Goal: Navigation & Orientation: Find specific page/section

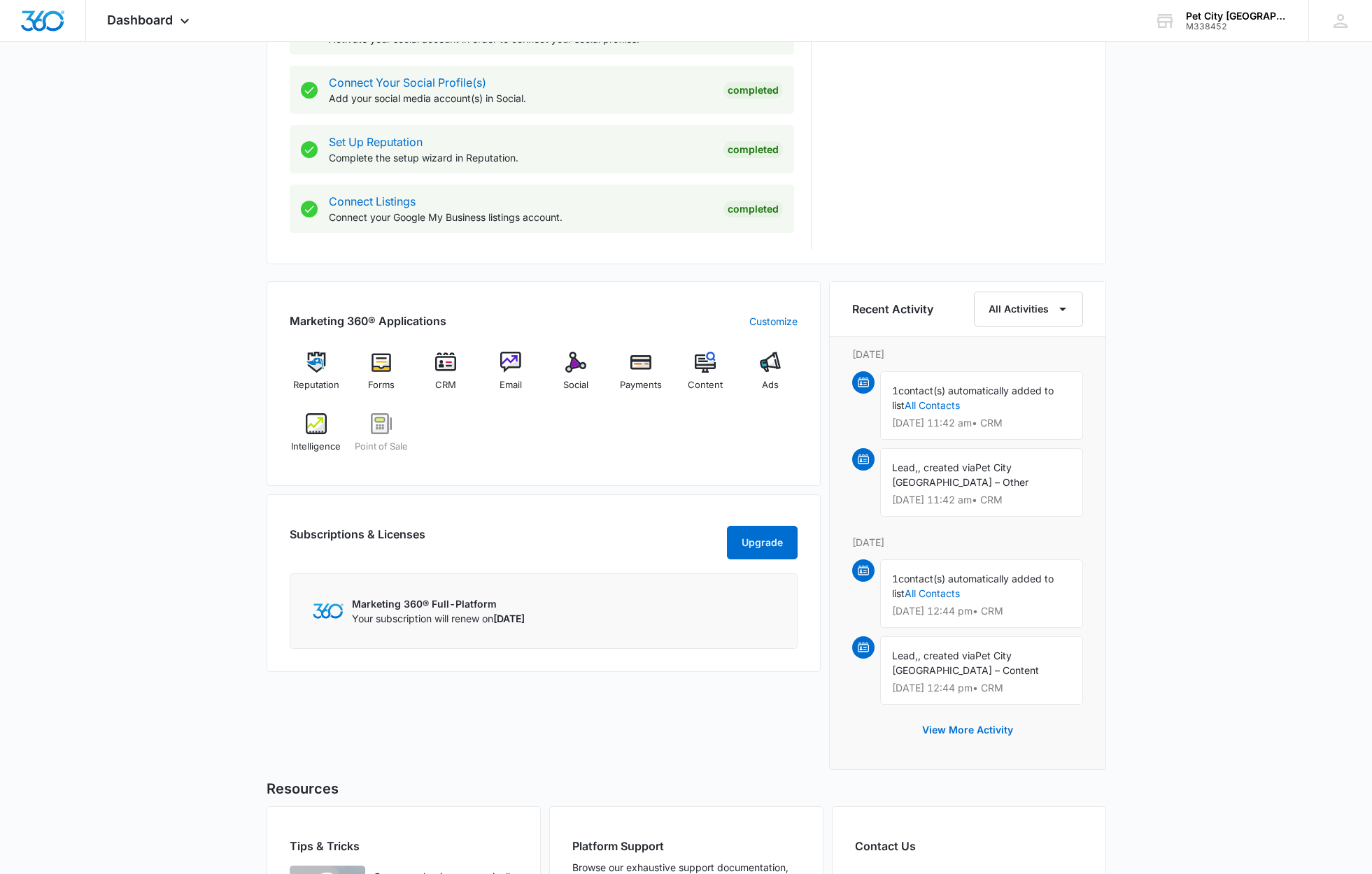
scroll to position [600, 0]
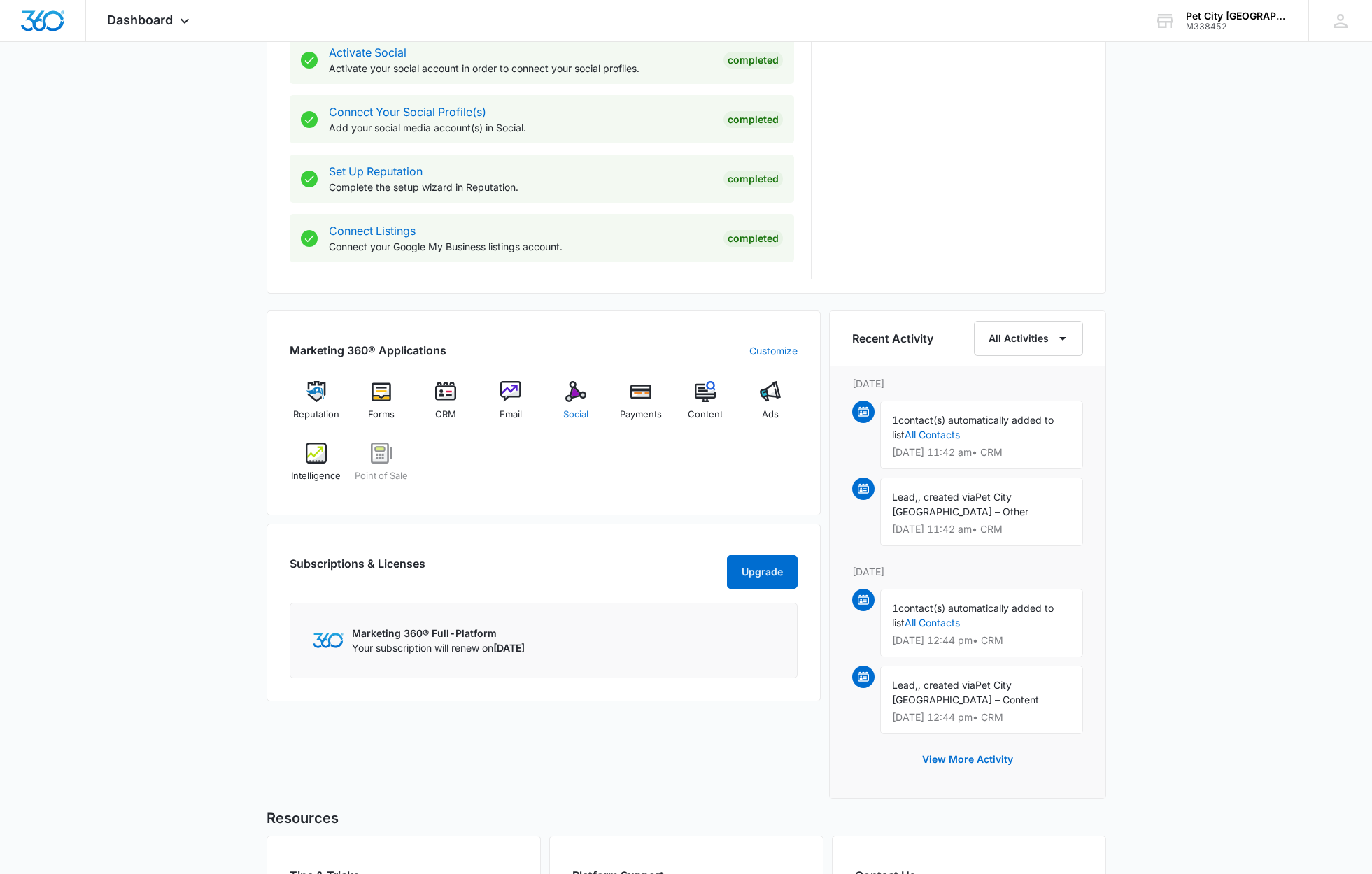
click at [570, 403] on div "Social" at bounding box center [576, 407] width 54 height 51
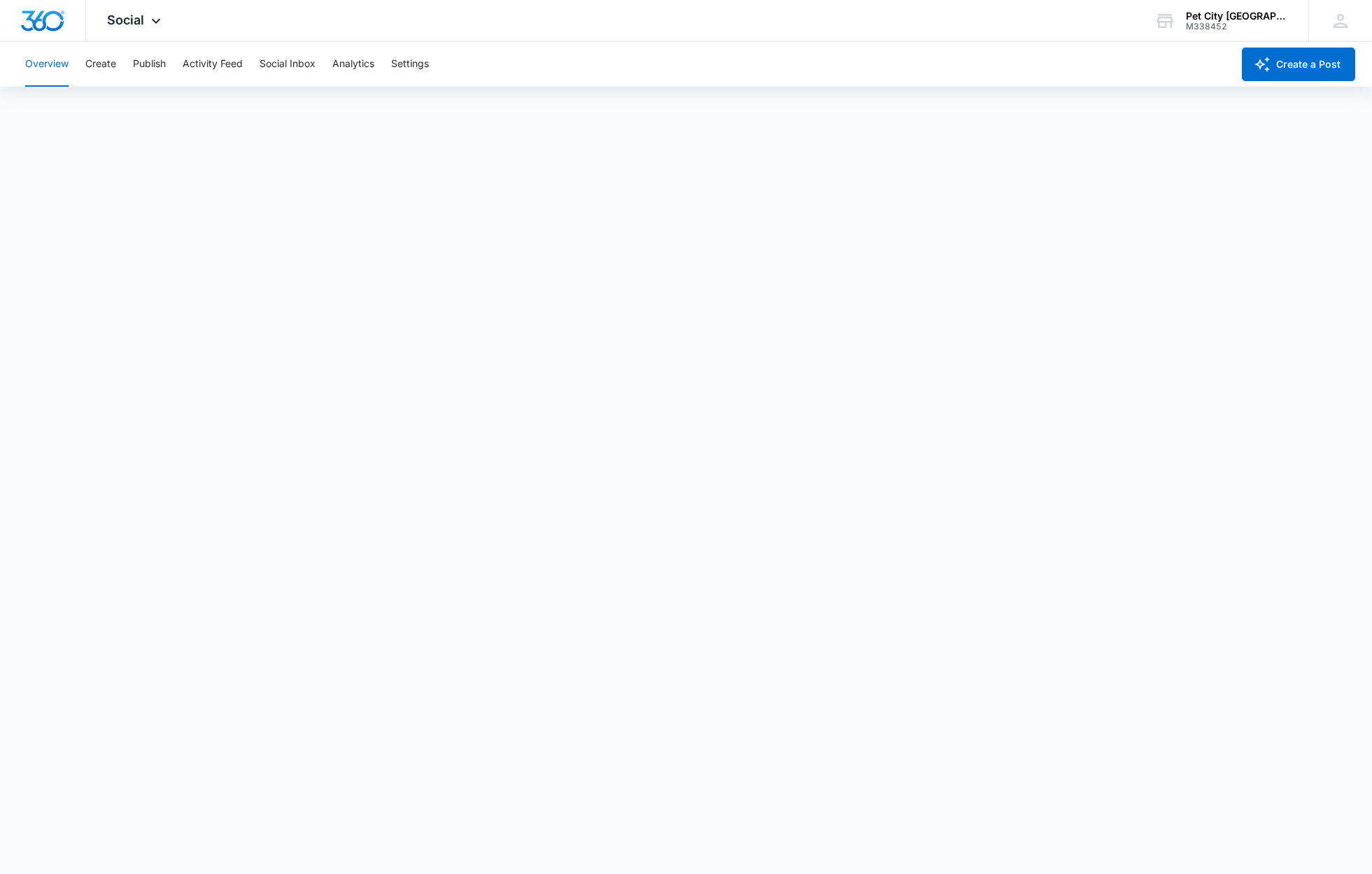
scroll to position [3, 0]
click at [146, 19] on div "Social Apps Reputation Forms CRM Email Social Payments POS Content Ads Intellig…" at bounding box center [136, 21] width 100 height 41
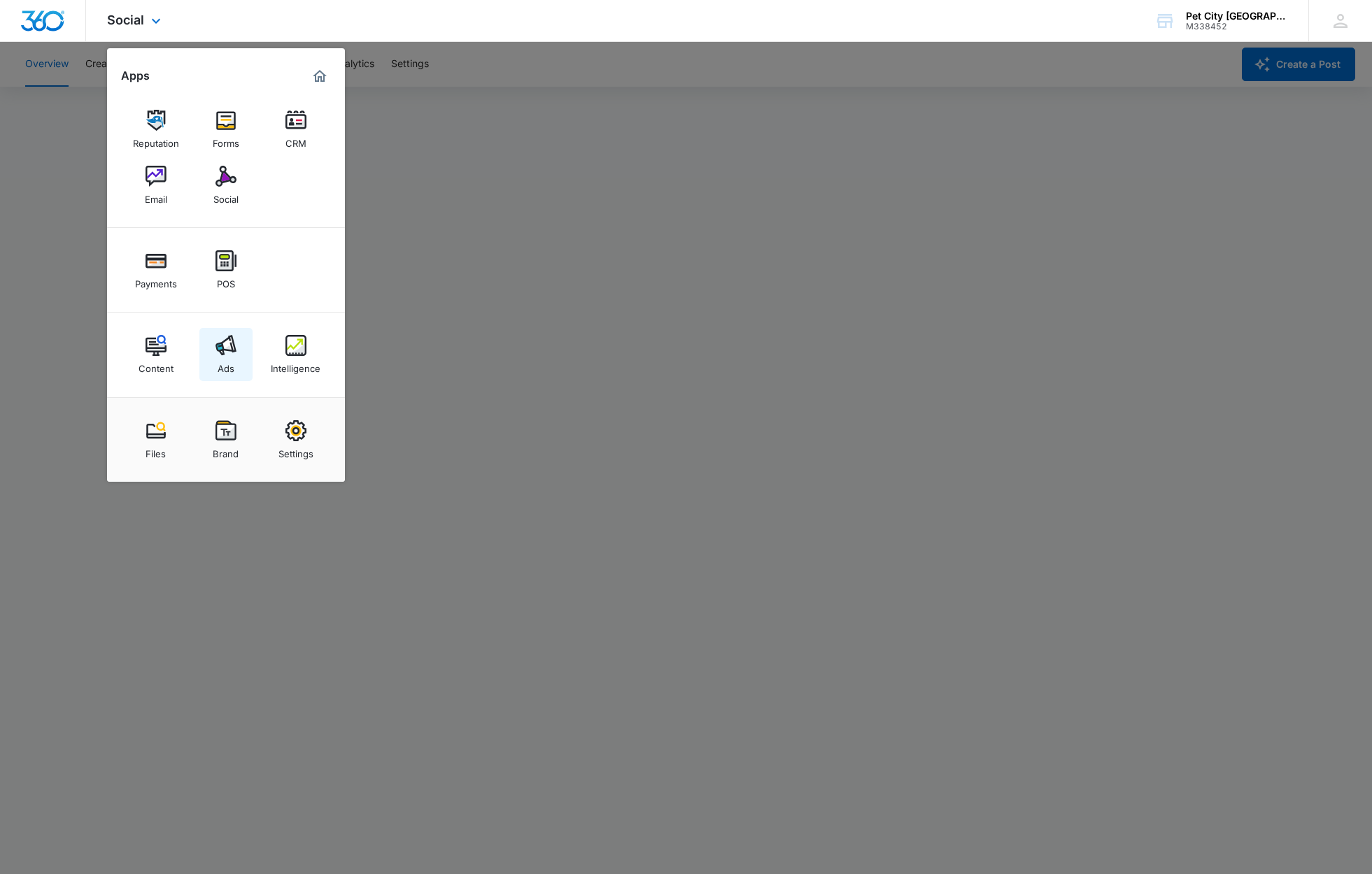
click at [237, 368] on link "Ads" at bounding box center [226, 354] width 53 height 53
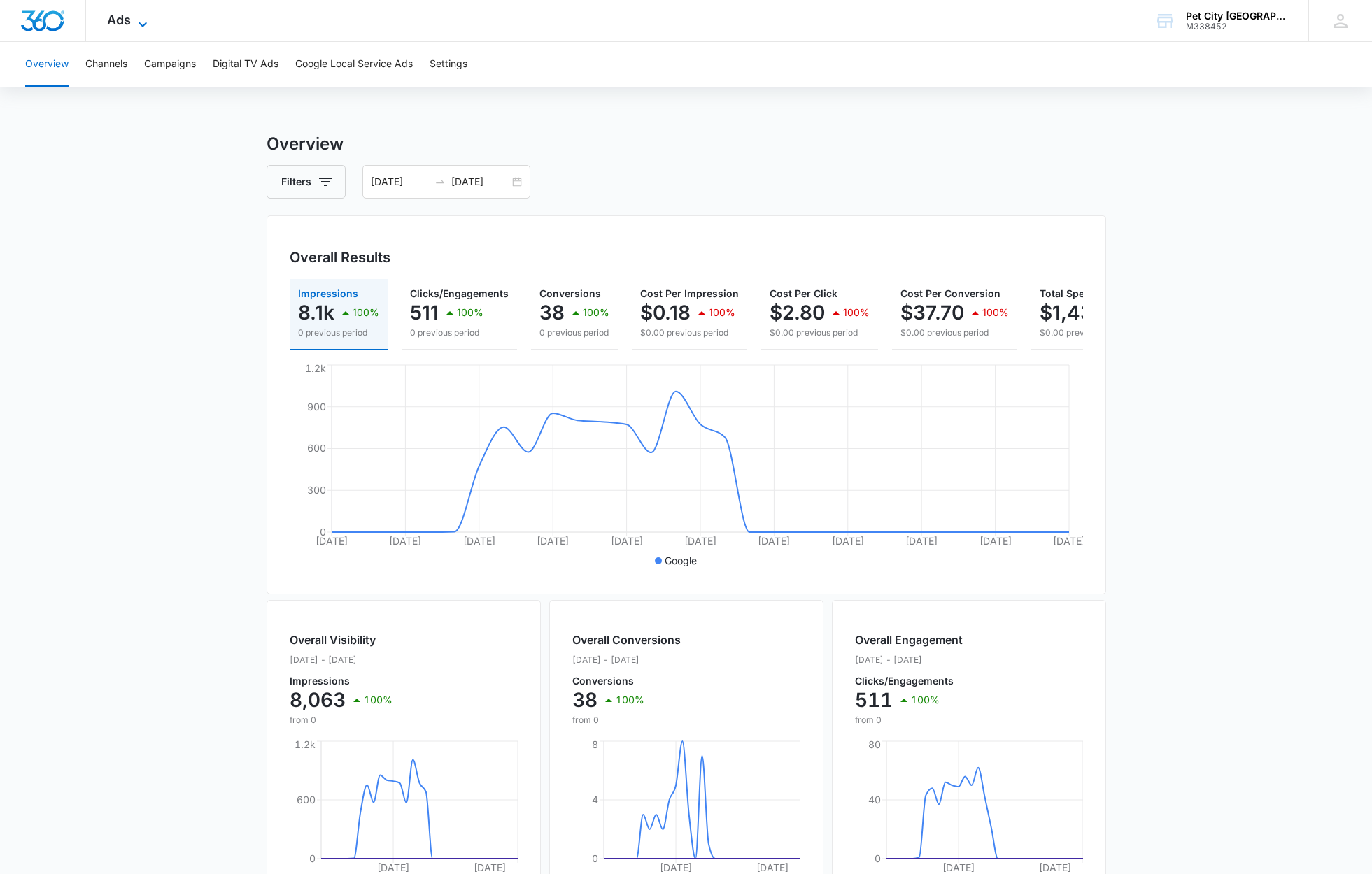
click at [135, 26] on icon at bounding box center [142, 24] width 17 height 17
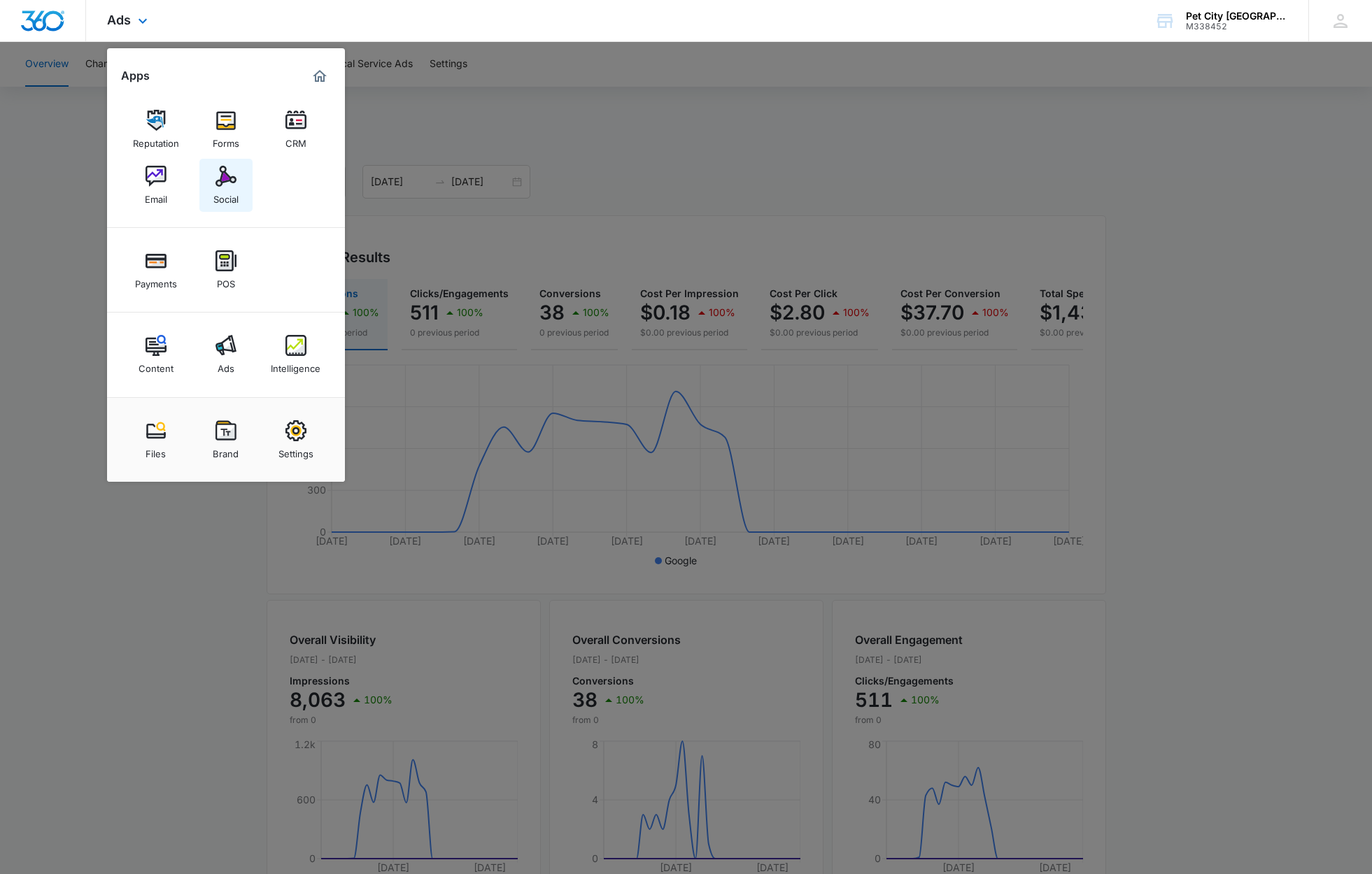
click at [226, 190] on div "Social" at bounding box center [226, 195] width 25 height 18
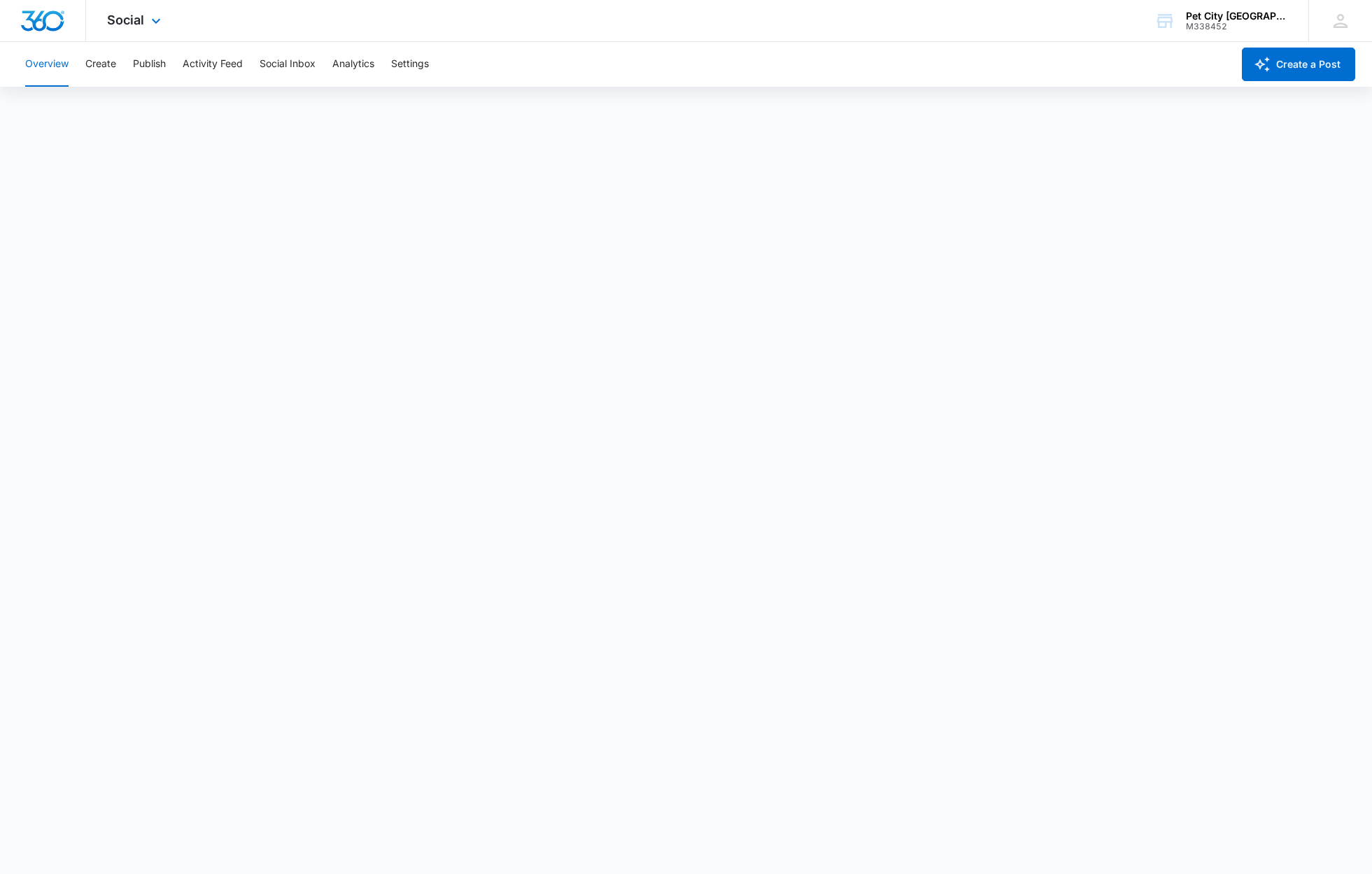
click at [124, 28] on div "Social Apps Reputation Forms CRM Email Social Payments POS Content Ads Intellig…" at bounding box center [136, 21] width 100 height 41
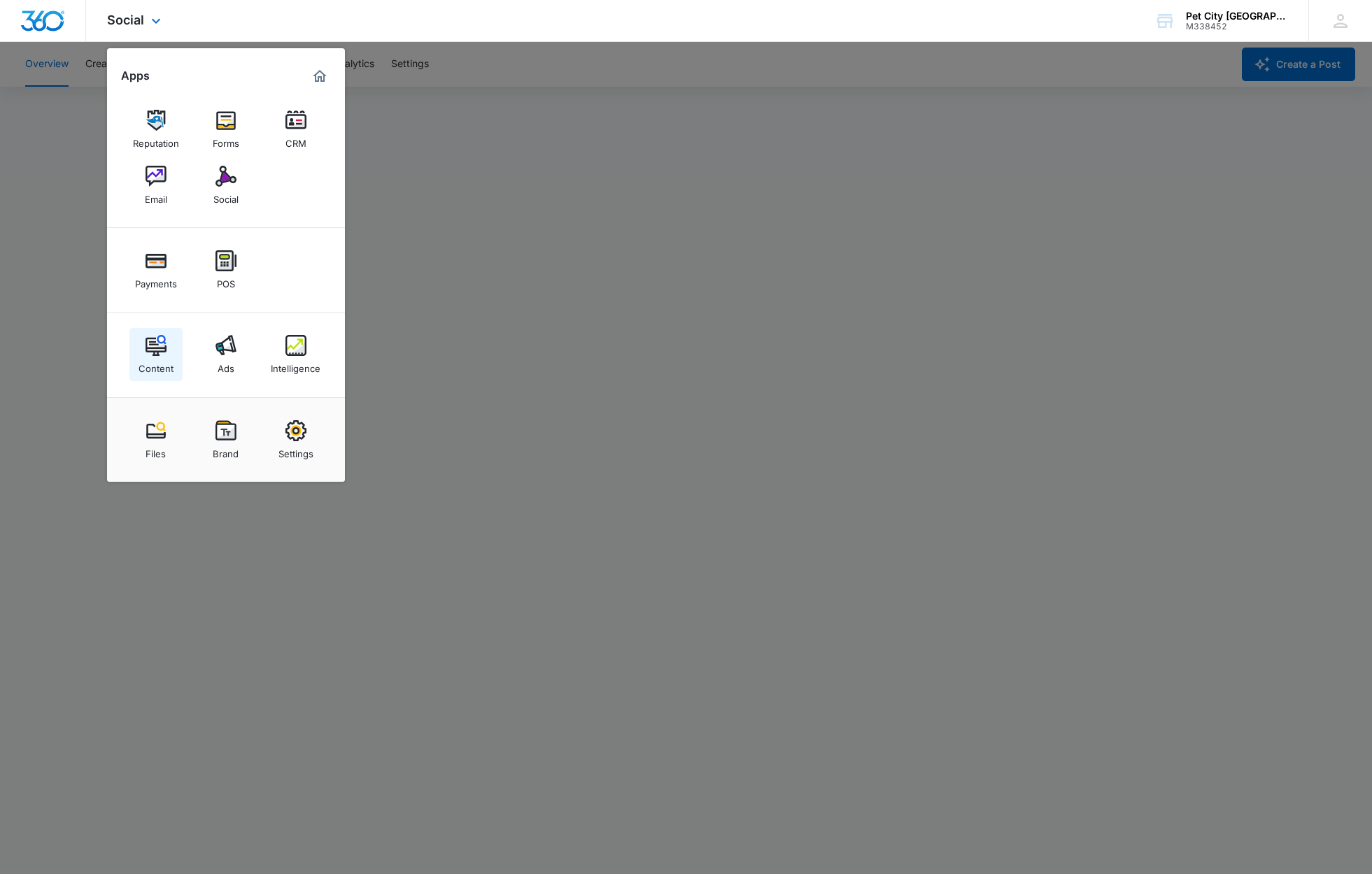
click at [165, 333] on link "Content" at bounding box center [156, 354] width 53 height 53
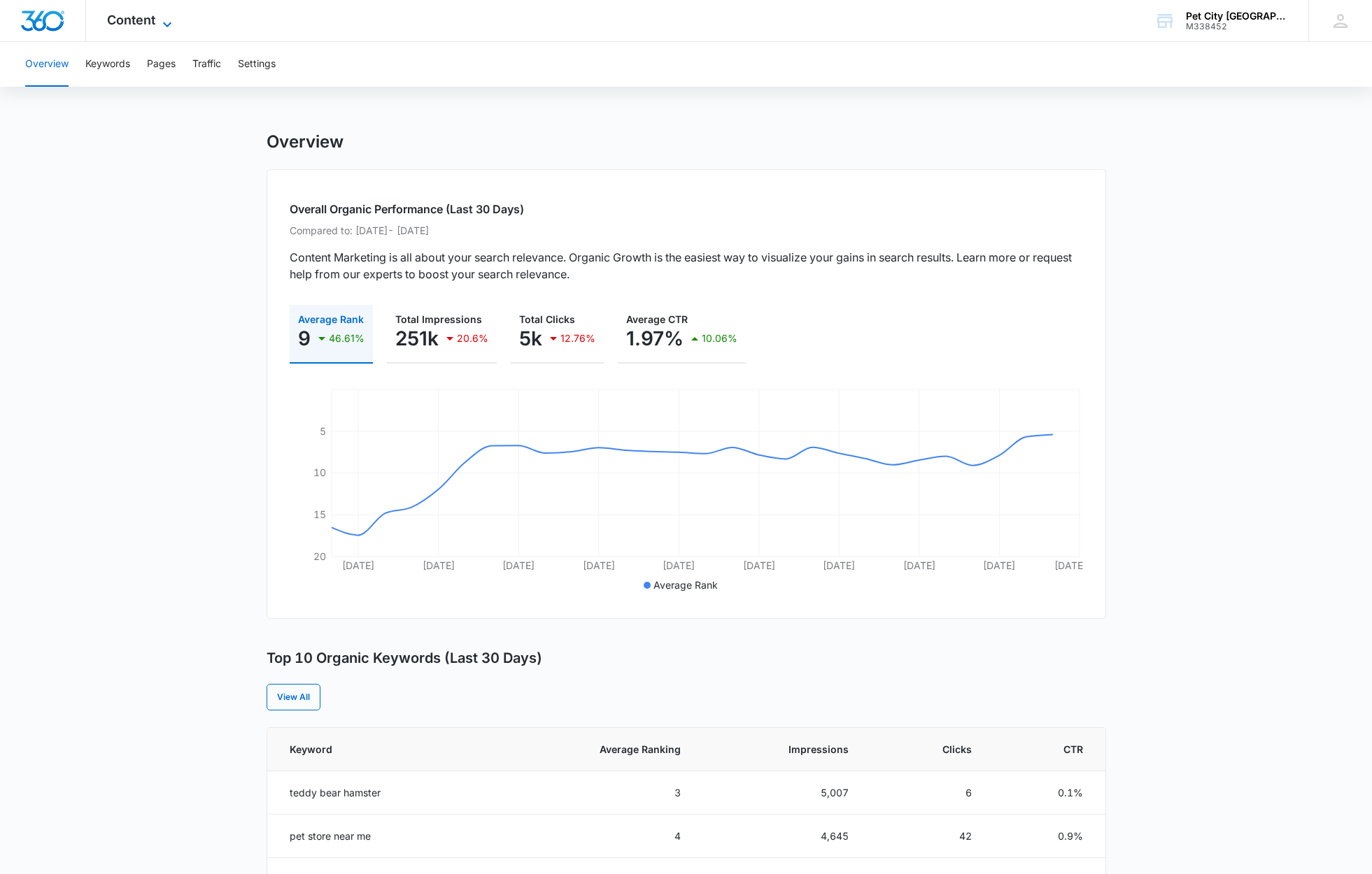
click at [172, 25] on icon at bounding box center [167, 24] width 17 height 17
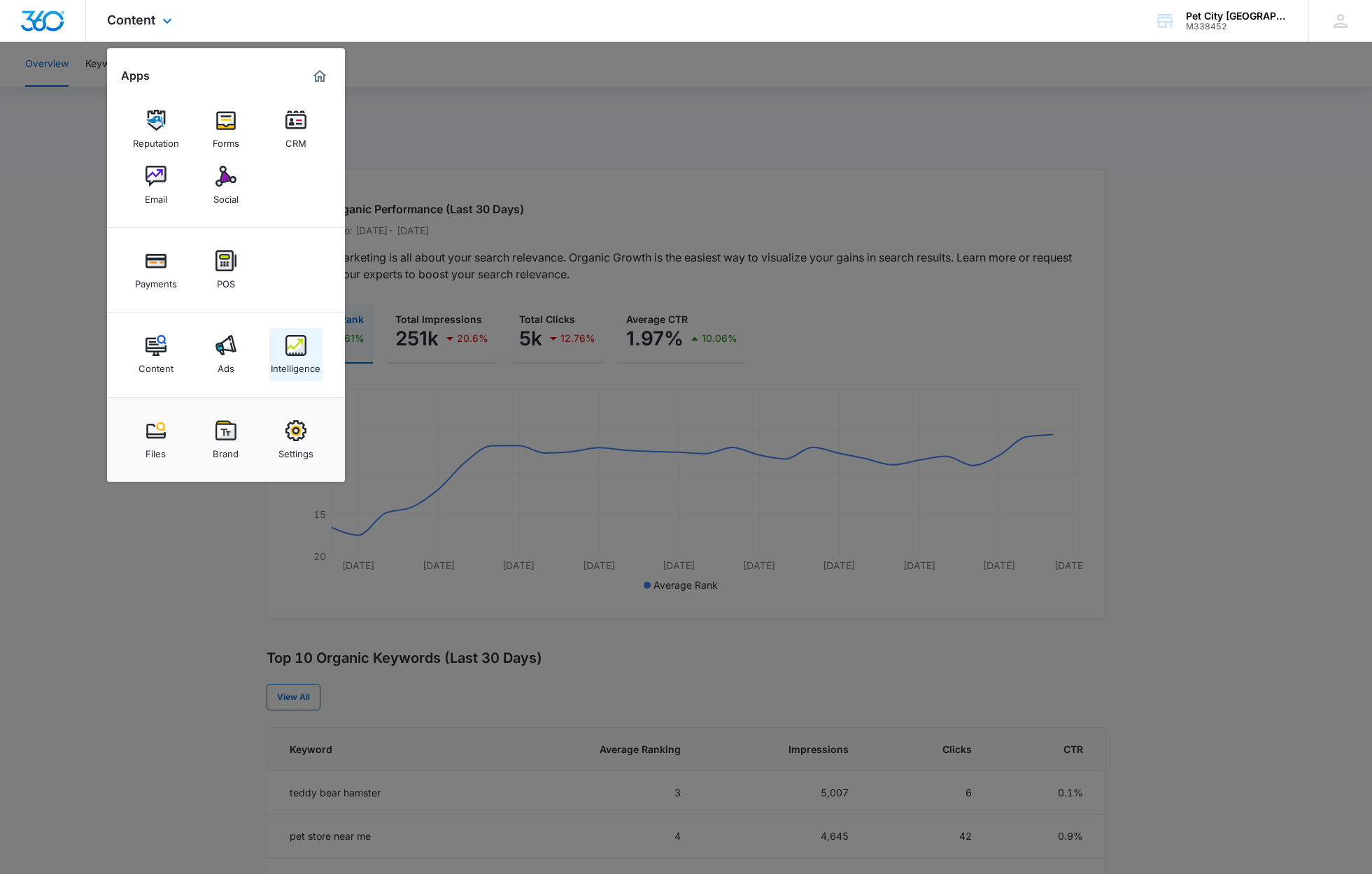
click at [292, 349] on img at bounding box center [296, 345] width 21 height 21
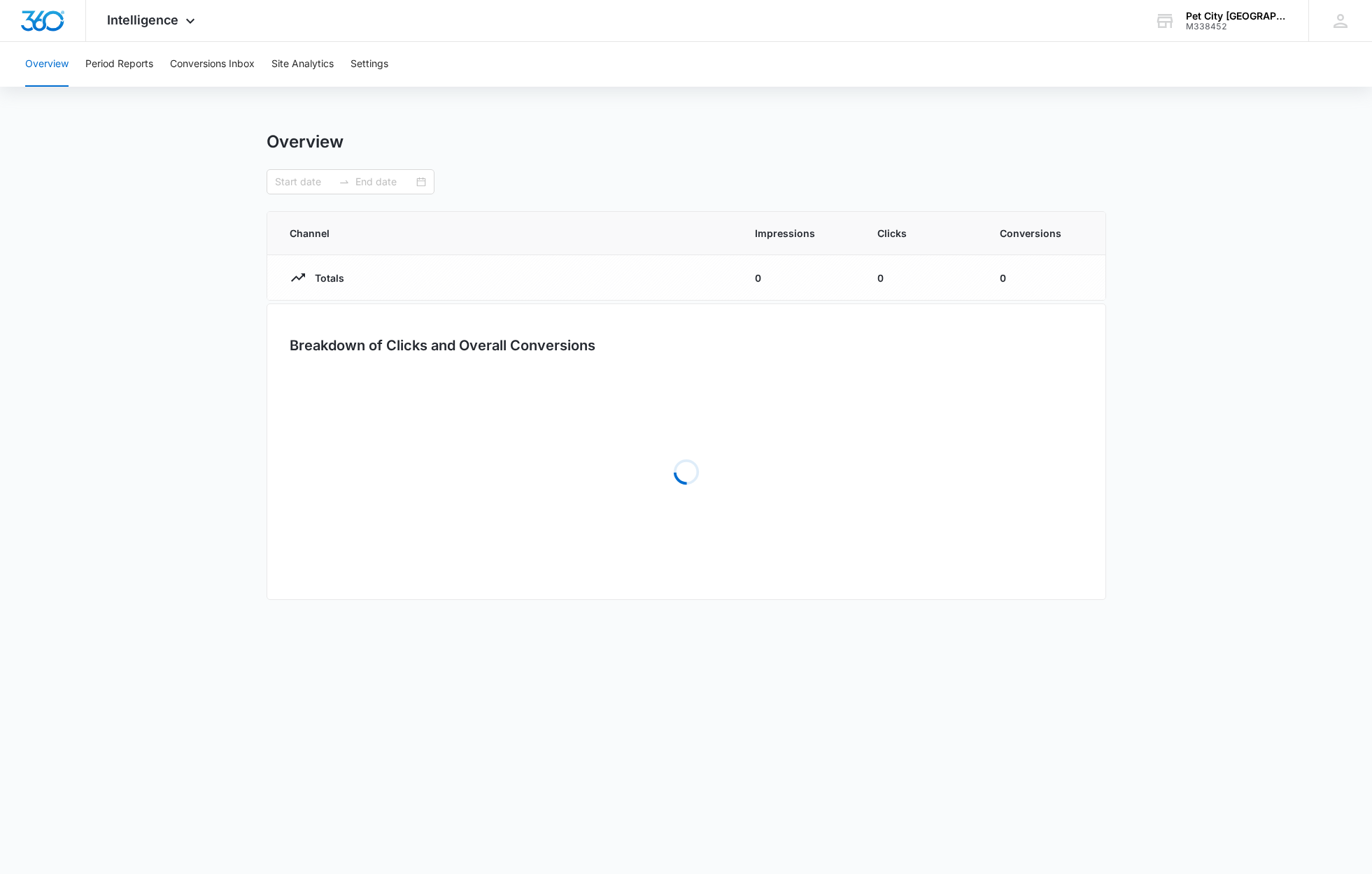
type input "[DATE]"
